Goal: Transaction & Acquisition: Purchase product/service

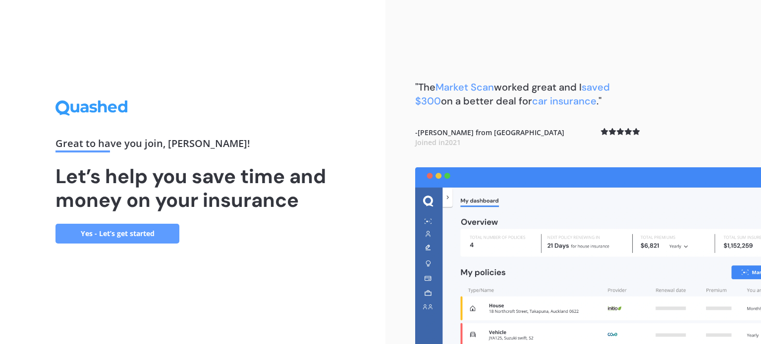
click at [141, 234] on link "Yes - Let’s get started" at bounding box center [117, 234] width 124 height 20
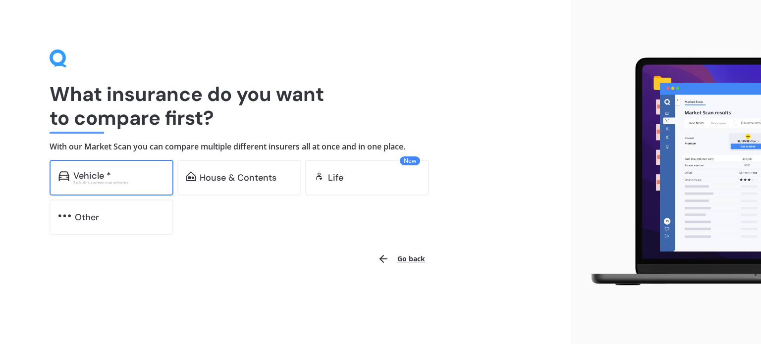
click at [125, 171] on div "Vehicle *" at bounding box center [118, 176] width 91 height 10
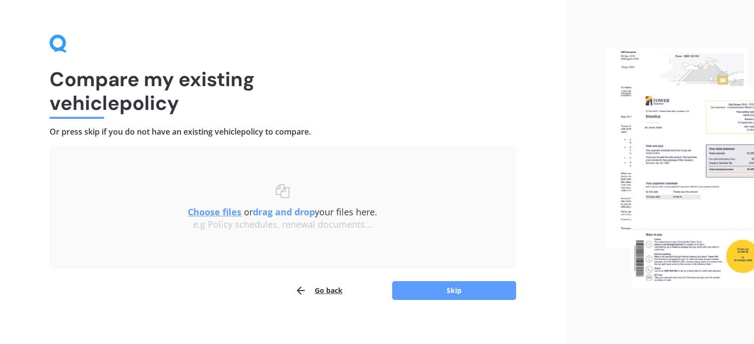
scroll to position [20, 0]
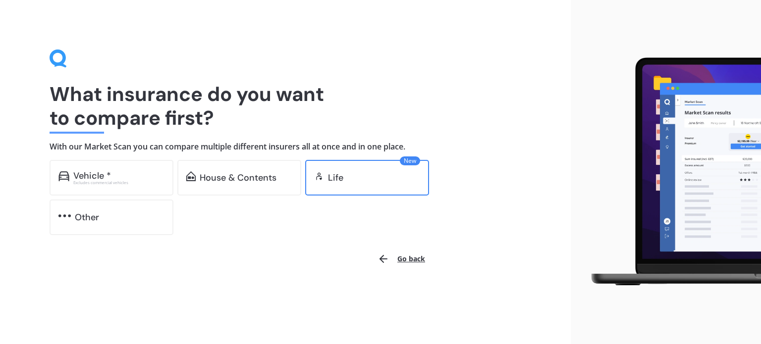
click at [358, 182] on div "Life" at bounding box center [374, 178] width 92 height 10
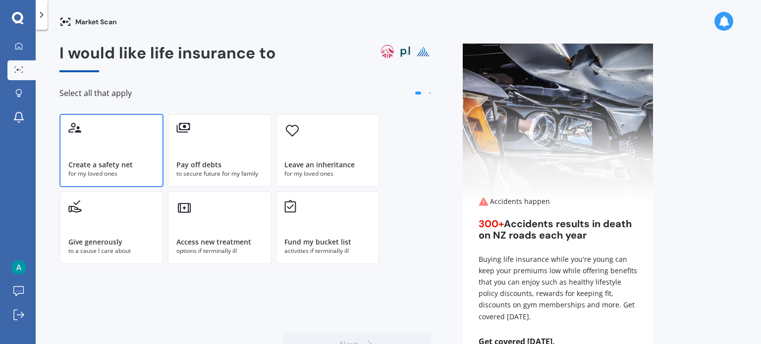
click at [111, 167] on div "Create a safety net" at bounding box center [100, 165] width 64 height 10
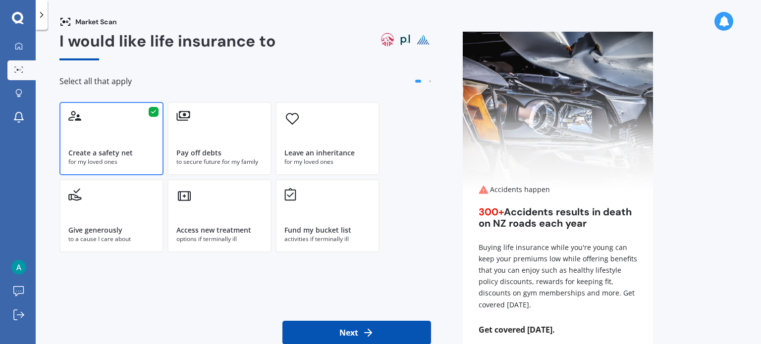
scroll to position [44, 0]
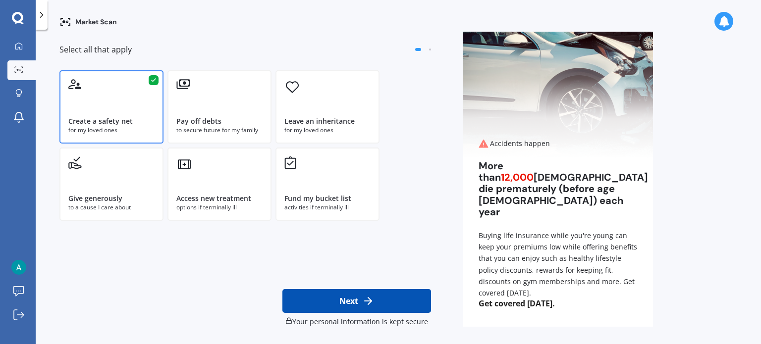
click at [340, 301] on button "Next" at bounding box center [356, 301] width 149 height 24
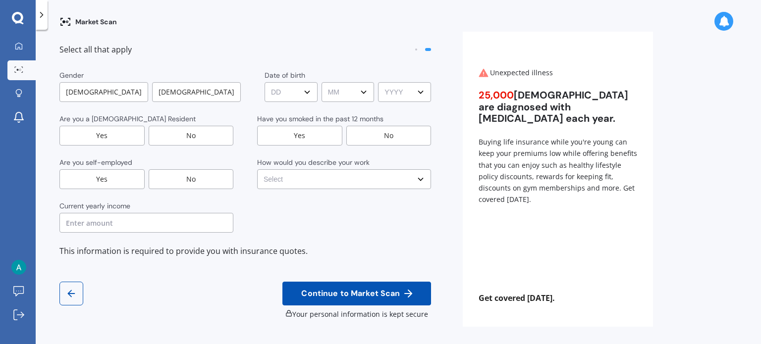
scroll to position [0, 0]
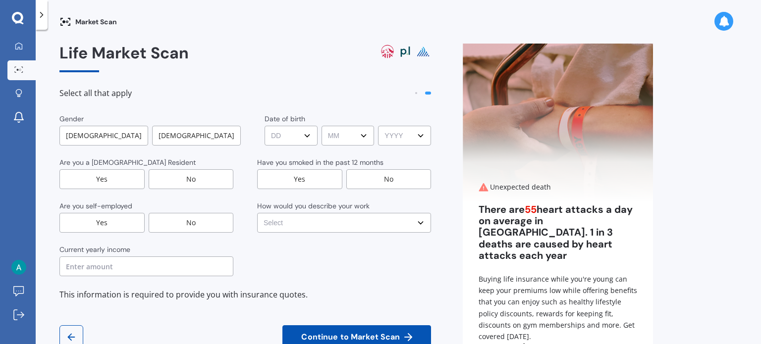
click at [93, 139] on div "[DEMOGRAPHIC_DATA]" at bounding box center [103, 136] width 89 height 20
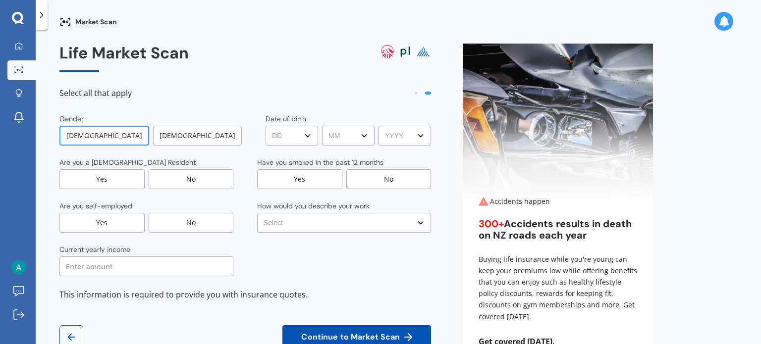
click at [302, 135] on select "DD DD 01 02 03 04 05 06 07 08 09 10 11 12 13 14 15 16 17 18 19 20 21 22 23 24 2…" at bounding box center [292, 136] width 53 height 20
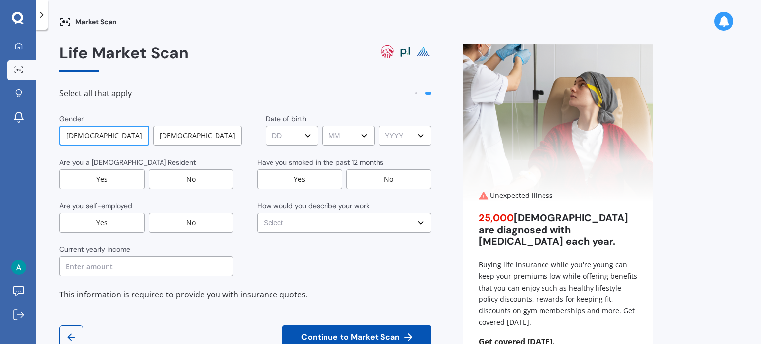
select select "01"
click at [266, 126] on select "DD DD 01 02 03 04 05 06 07 08 09 10 11 12 13 14 15 16 17 18 19 20 21 22 23 24 2…" at bounding box center [292, 136] width 53 height 20
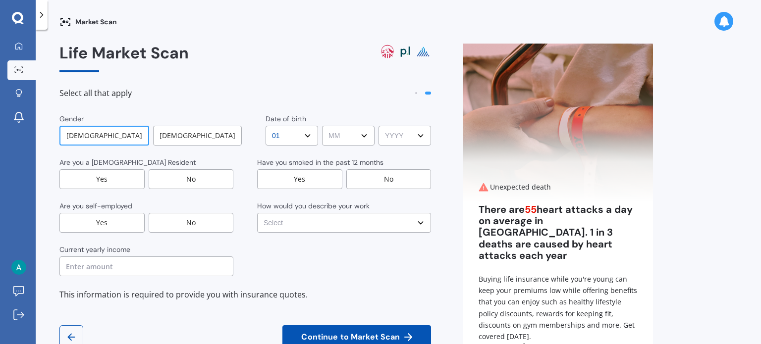
click at [364, 135] on select "MM MM 01 02 03 04 05 06 07 08 09 10 11 12" at bounding box center [348, 136] width 53 height 20
select select "01"
click at [322, 126] on select "MM MM 01 02 03 04 05 06 07 08 09 10 11 12" at bounding box center [348, 136] width 53 height 20
click at [421, 136] on select "YYYY YYYY 2009 2008 2007 2006 2005 2004 2003 2002 2001 2000 1999 1998 1997 1996…" at bounding box center [405, 136] width 53 height 20
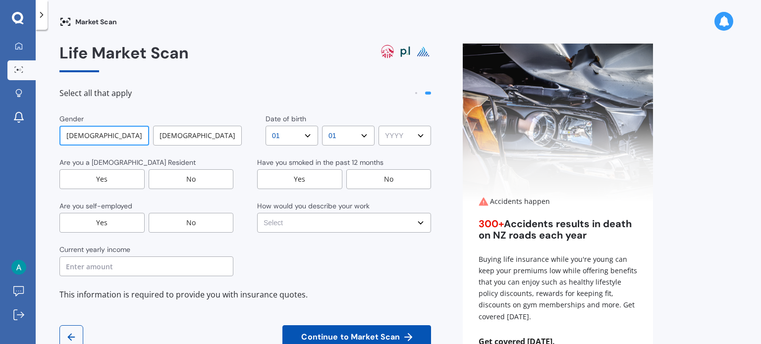
select select "1980"
click at [379, 126] on select "YYYY YYYY 2009 2008 2007 2006 2005 2004 2003 2002 2001 2000 1999 1998 1997 1996…" at bounding box center [405, 136] width 53 height 20
click at [97, 181] on div "Yes" at bounding box center [101, 179] width 85 height 20
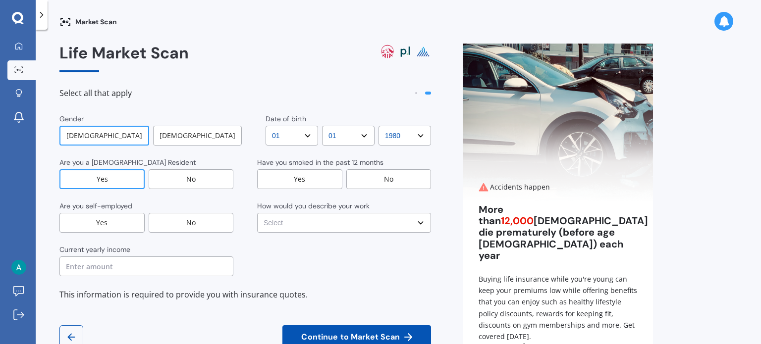
click at [417, 178] on div "No" at bounding box center [388, 179] width 85 height 20
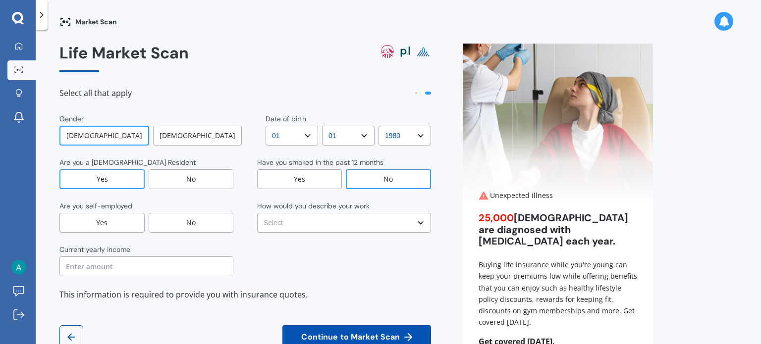
click at [109, 225] on div "Yes" at bounding box center [101, 223] width 85 height 20
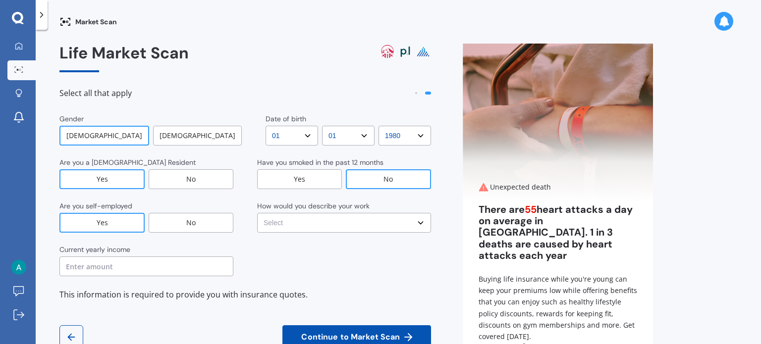
click at [421, 224] on select "Select No manual work e.g. lawyer, consultant, engineer Light manual work [PERS…" at bounding box center [344, 223] width 174 height 20
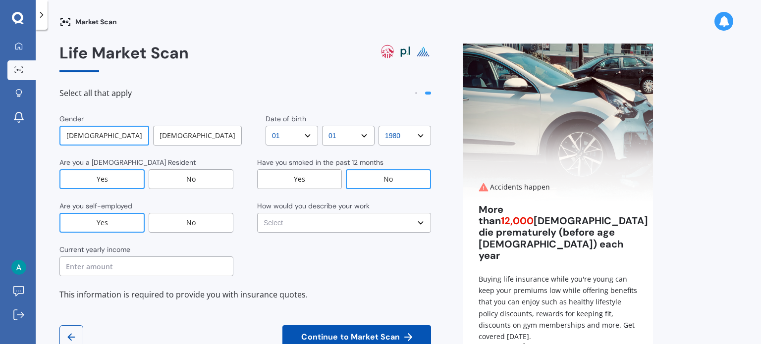
select select "No manual work e.g. lawyer, consultant, engineer"
click at [257, 213] on select "Select No manual work e.g. lawyer, consultant, engineer Light manual work [PERS…" at bounding box center [344, 223] width 174 height 20
click at [85, 263] on input "text" at bounding box center [146, 267] width 174 height 20
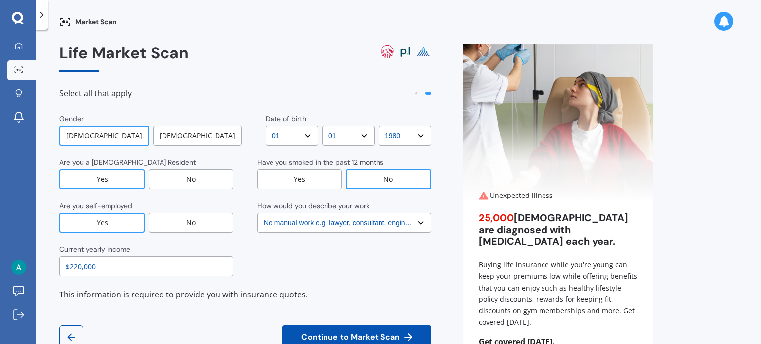
scroll to position [44, 0]
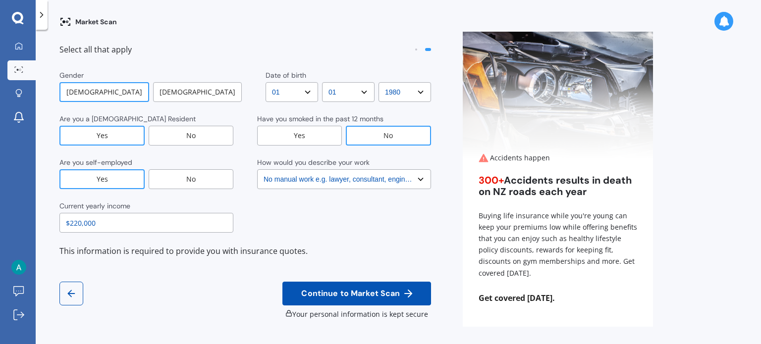
type input "$220,000"
click at [340, 296] on span "Continue to Market Scan" at bounding box center [350, 293] width 103 height 9
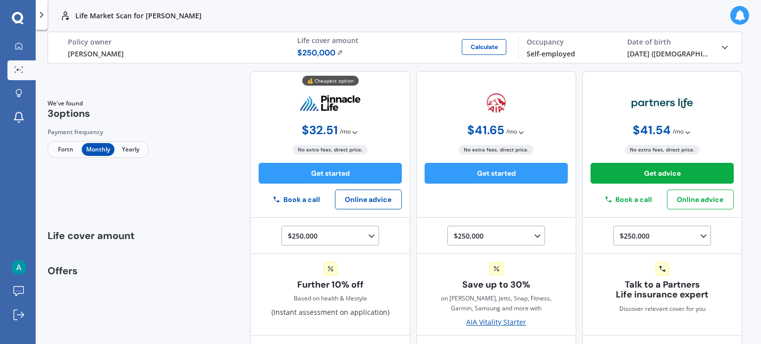
click at [720, 45] on icon at bounding box center [725, 48] width 10 height 10
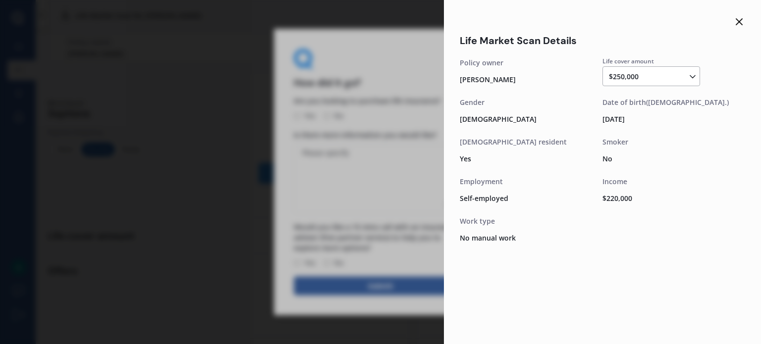
click at [737, 18] on icon at bounding box center [739, 22] width 12 height 12
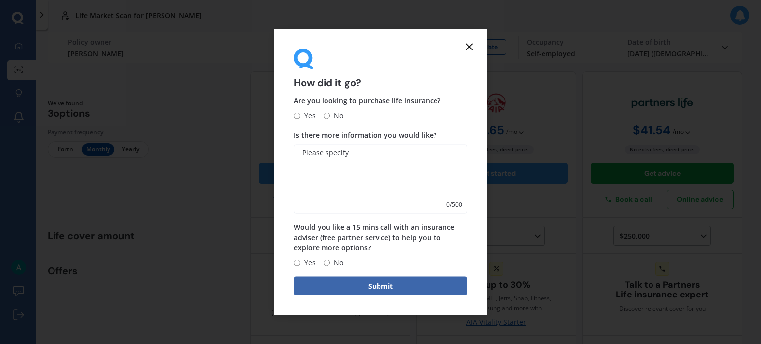
click at [470, 47] on line at bounding box center [469, 47] width 6 height 6
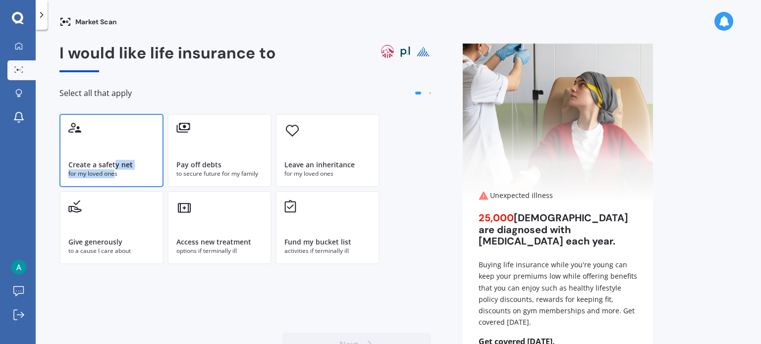
click at [113, 168] on div "Create a safety net for my loved ones" at bounding box center [111, 169] width 86 height 19
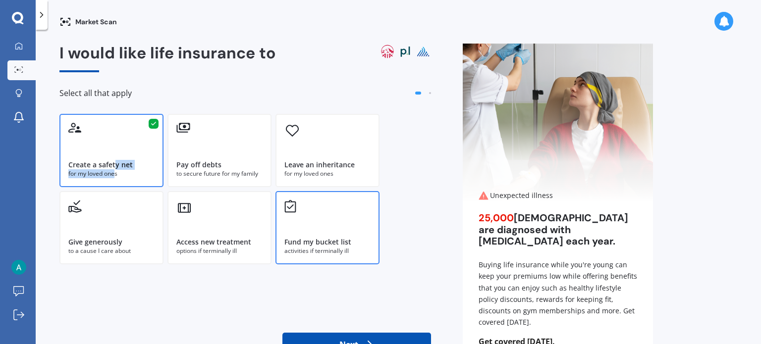
scroll to position [44, 0]
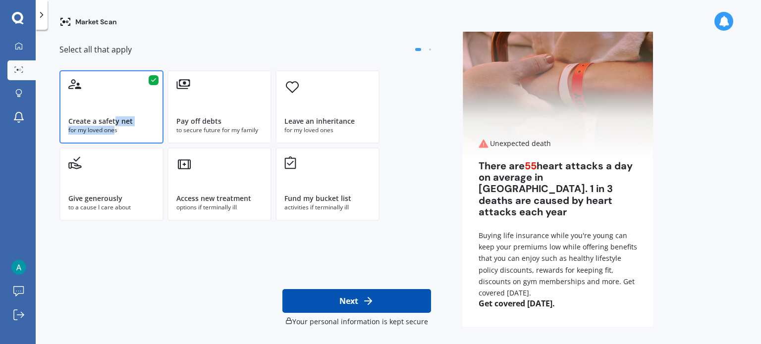
click at [341, 303] on button "Next" at bounding box center [356, 301] width 149 height 24
select select "01"
select select "1980"
select select "No manual work e.g. lawyer, consultant, engineer"
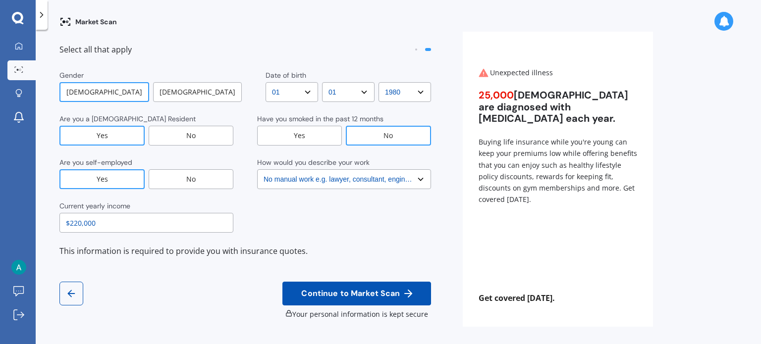
scroll to position [0, 0]
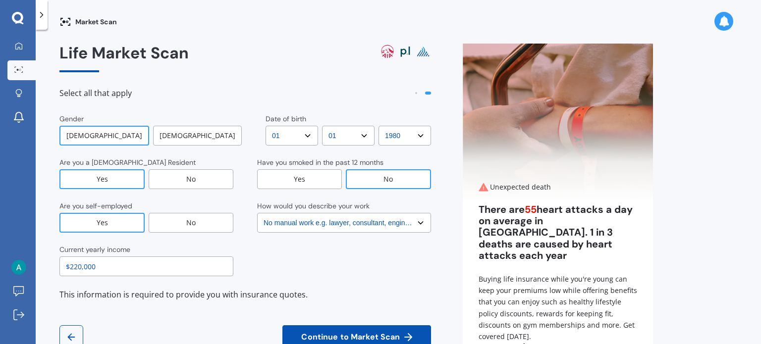
click at [420, 136] on select "YYYY YYYY 2009 2008 2007 2006 2005 2004 2003 2002 2001 2000 1999 1998 1997 1996…" at bounding box center [405, 136] width 53 height 20
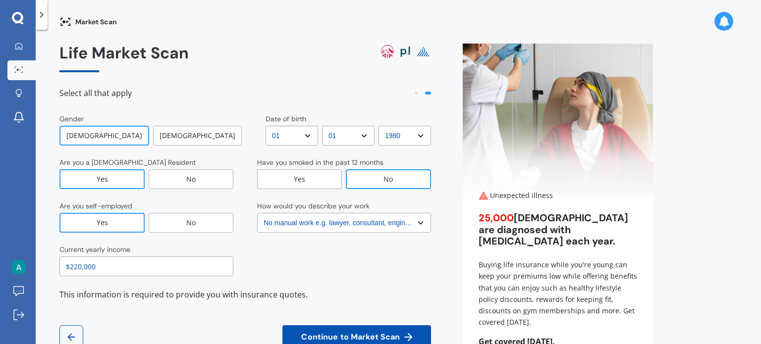
click at [379, 126] on select "YYYY YYYY 2009 2008 2007 2006 2005 2004 2003 2002 2001 2000 1999 1998 1997 1996…" at bounding box center [405, 136] width 53 height 20
click at [421, 134] on select "YYYY YYYY 2009 2008 2007 2006 2005 2004 2003 2002 2001 2000 1999 1998 1997 1996…" at bounding box center [405, 136] width 53 height 20
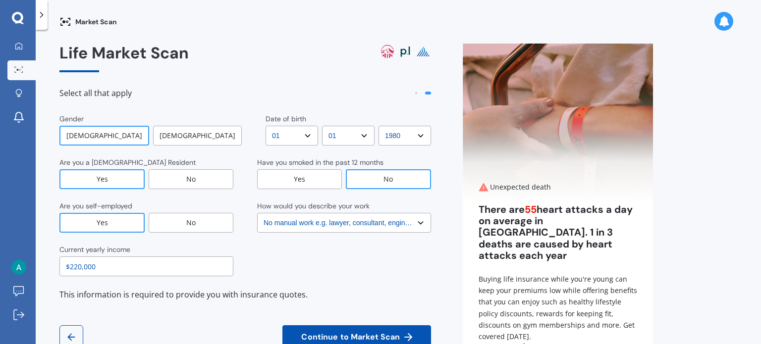
select select "1975"
click at [379, 126] on select "YYYY YYYY 2009 2008 2007 2006 2005 2004 2003 2002 2001 2000 1999 1998 1997 1996…" at bounding box center [405, 136] width 53 height 20
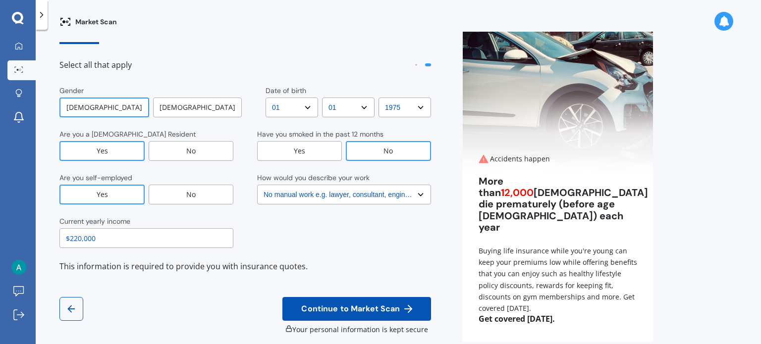
scroll to position [44, 0]
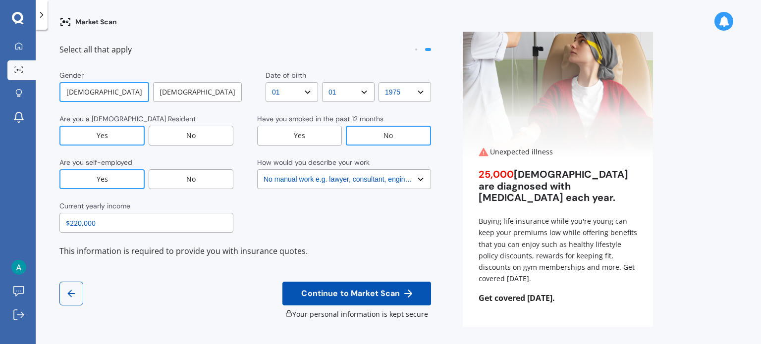
click at [336, 294] on span "Continue to Market Scan" at bounding box center [350, 293] width 103 height 9
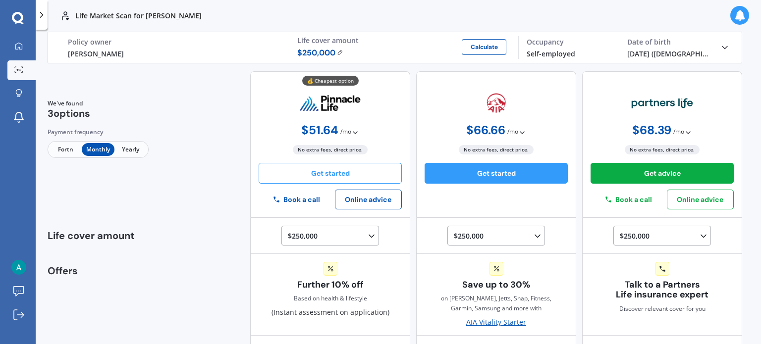
click at [314, 172] on button "Get started" at bounding box center [330, 173] width 143 height 21
